Goal: Information Seeking & Learning: Check status

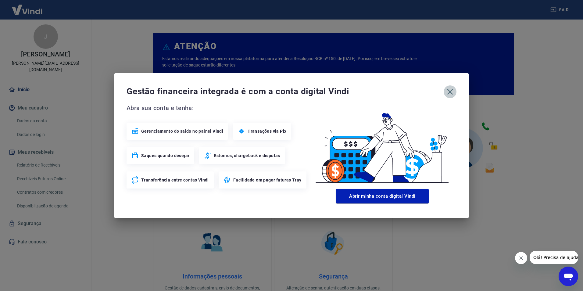
click at [449, 90] on icon "button" at bounding box center [451, 92] width 6 height 6
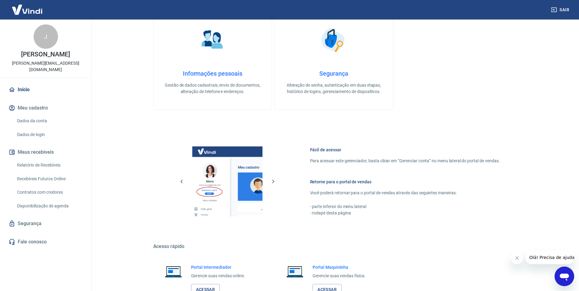
scroll to position [214, 0]
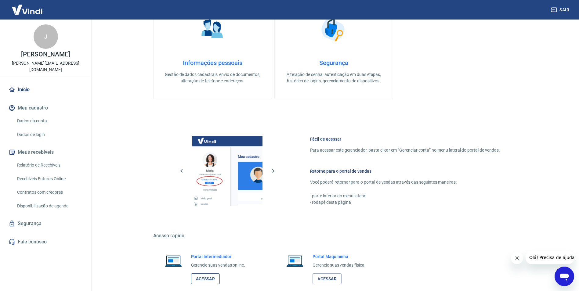
click at [197, 278] on link "Acessar" at bounding box center [205, 278] width 29 height 11
click at [56, 160] on link "Relatório de Recebíveis" at bounding box center [49, 165] width 69 height 13
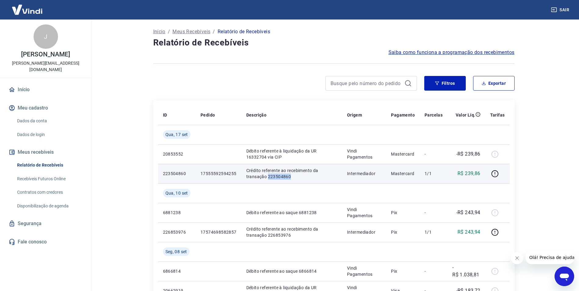
drag, startPoint x: 292, startPoint y: 177, endPoint x: 267, endPoint y: 180, distance: 24.9
click at [267, 179] on p "Crédito referente ao recebimento da transação 223504860" at bounding box center [291, 173] width 91 height 12
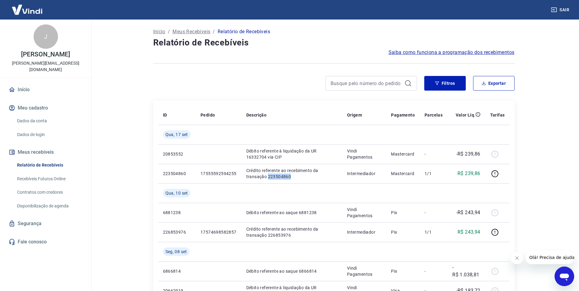
copy p "223504860"
